Goal: Check status: Check status

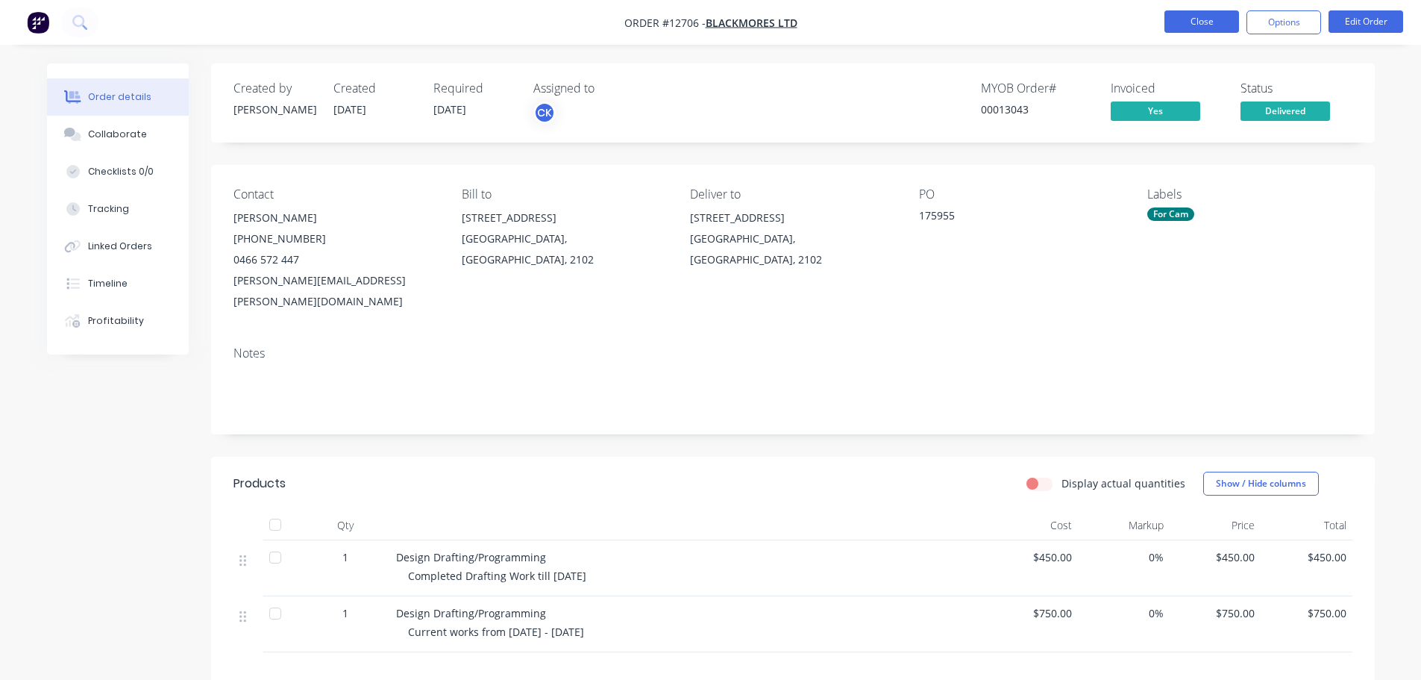
click at [1194, 22] on button "Close" at bounding box center [1202, 21] width 75 height 22
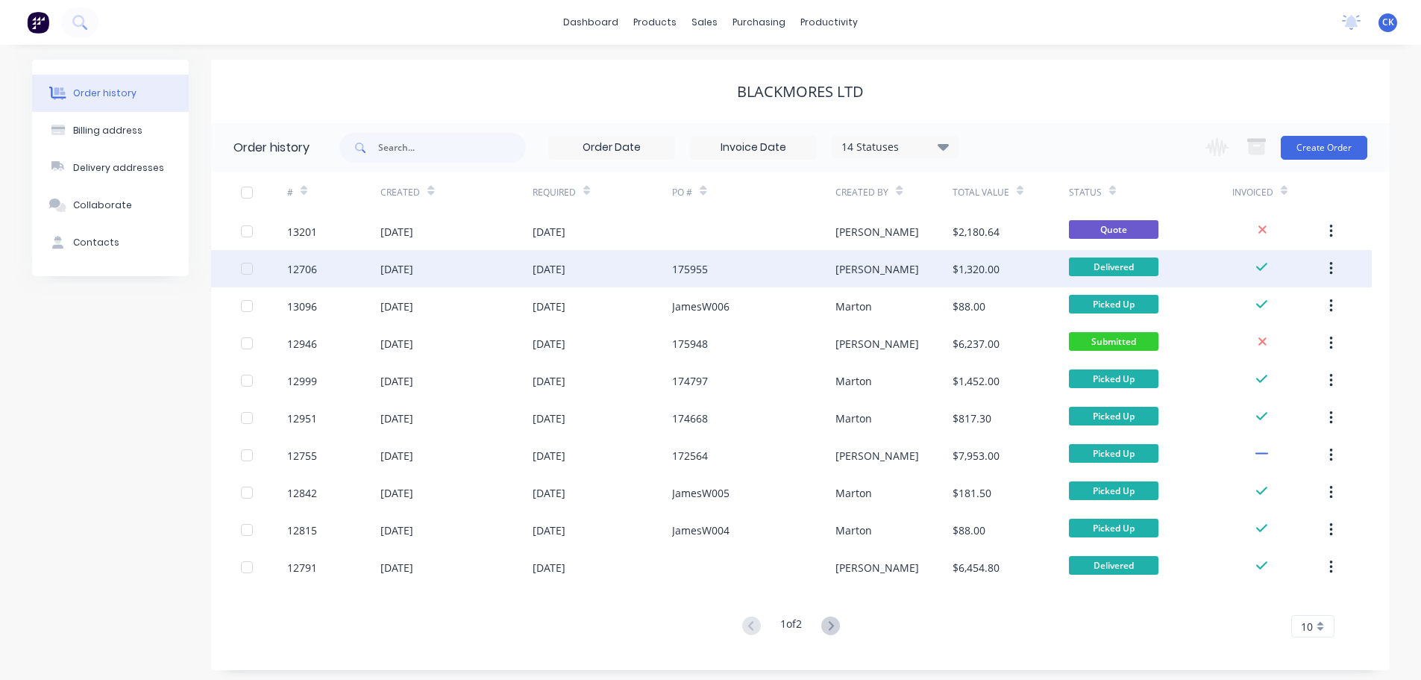
click at [930, 273] on div "[PERSON_NAME]" at bounding box center [894, 268] width 116 height 37
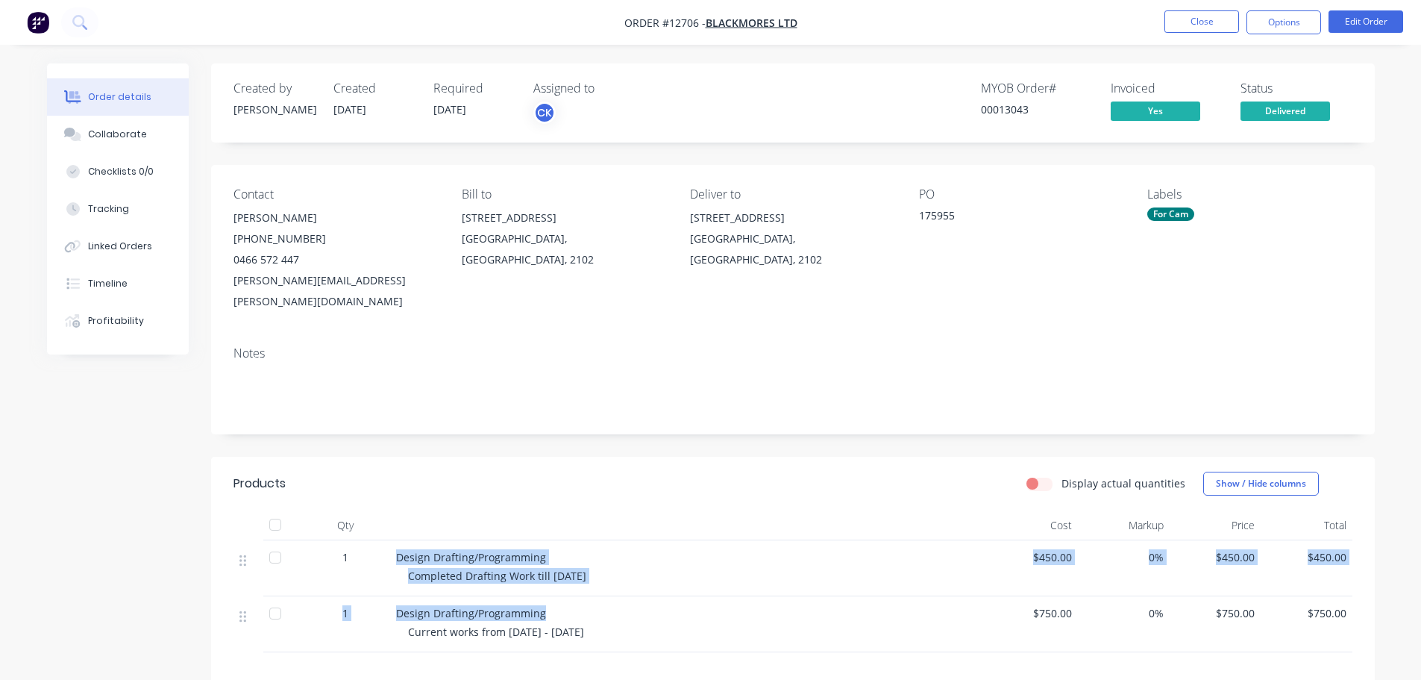
drag, startPoint x: 399, startPoint y: 533, endPoint x: 646, endPoint y: 589, distance: 253.4
click at [646, 589] on div "1 Design Drafting/Programming Completed Drafting Work till [DATE] $450.00 0% $4…" at bounding box center [793, 596] width 1119 height 112
click at [516, 606] on span "Design Drafting/Programming" at bounding box center [471, 613] width 150 height 14
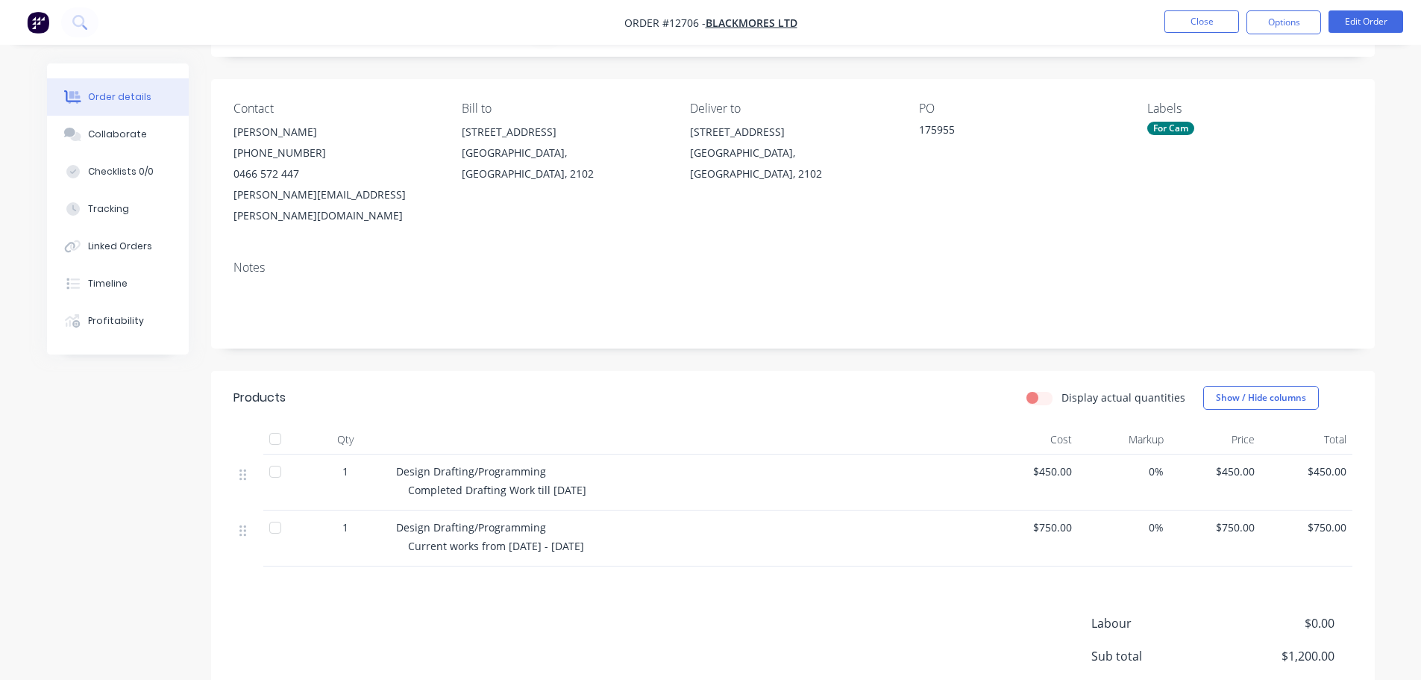
scroll to position [217, 0]
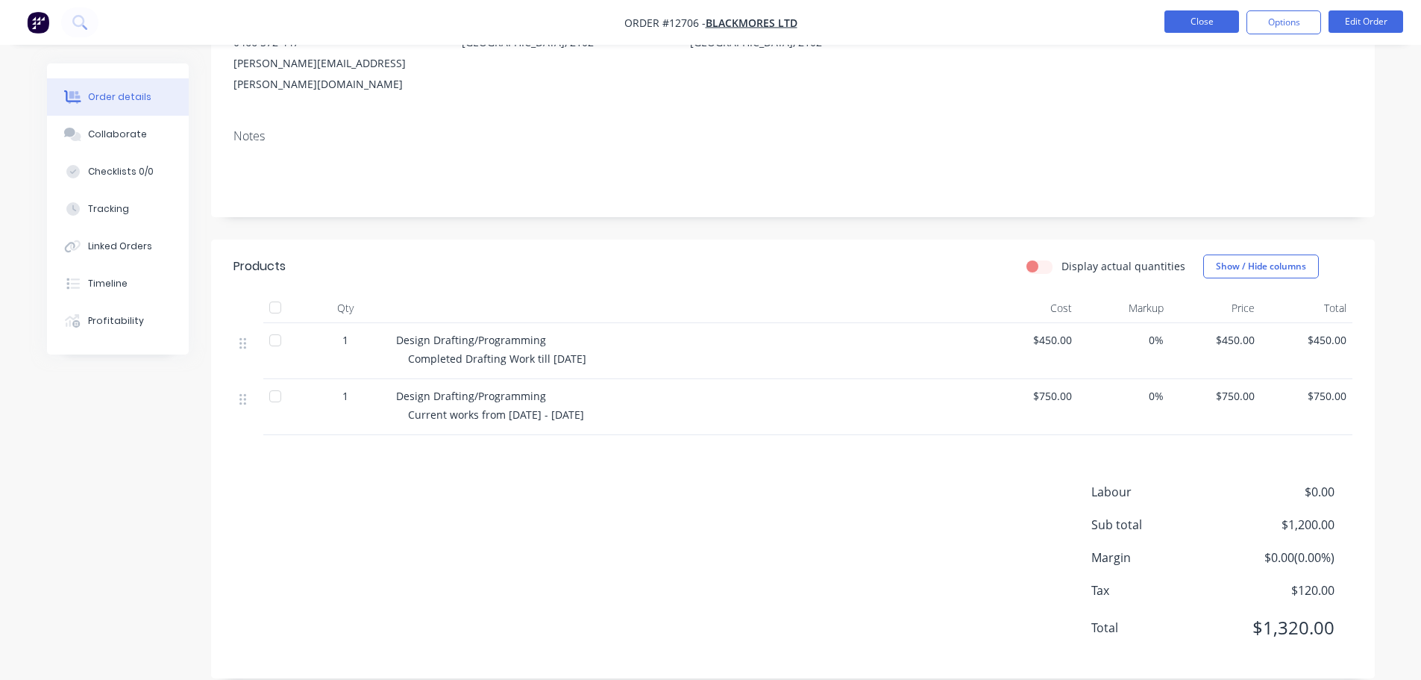
click at [1202, 18] on button "Close" at bounding box center [1202, 21] width 75 height 22
